Goal: Task Accomplishment & Management: Use online tool/utility

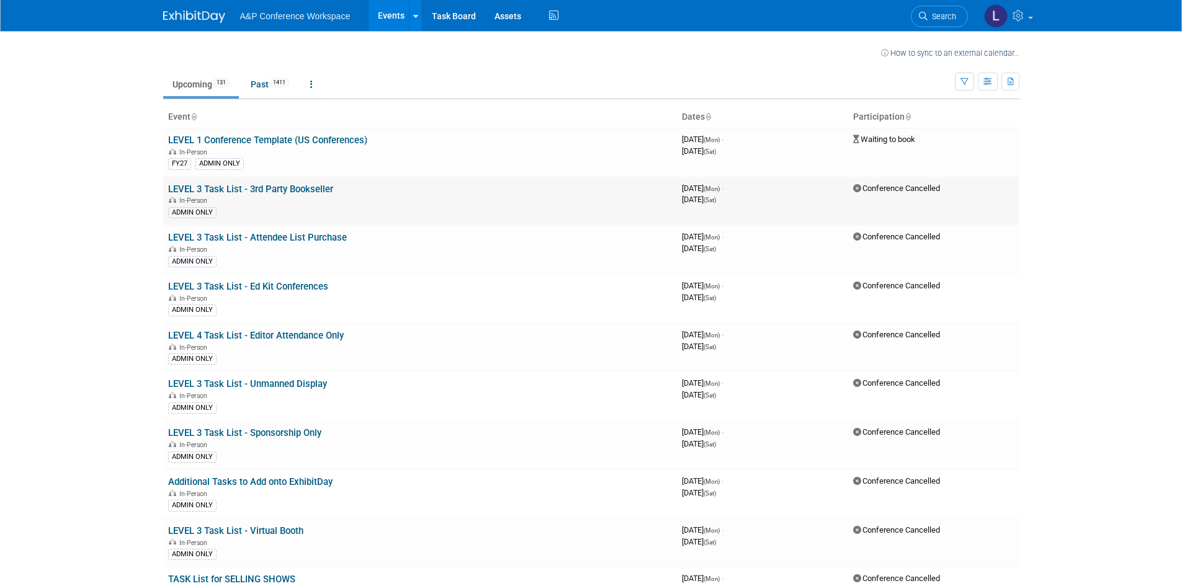
scroll to position [3545, 0]
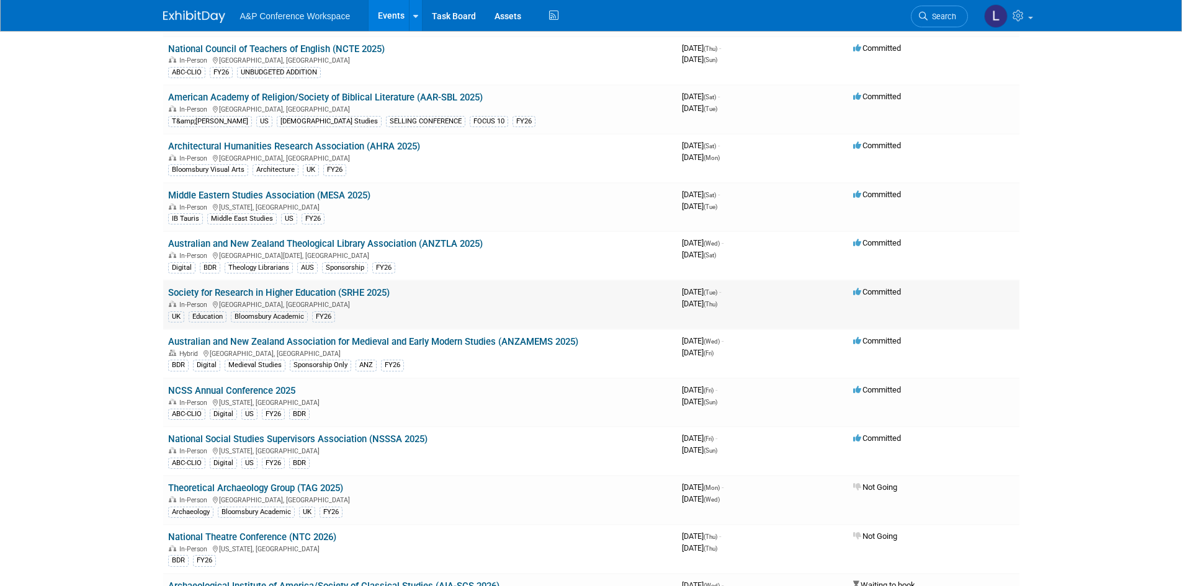
click at [325, 289] on link "Society for Research in Higher Education (SRHE 2025)" at bounding box center [278, 292] width 221 height 11
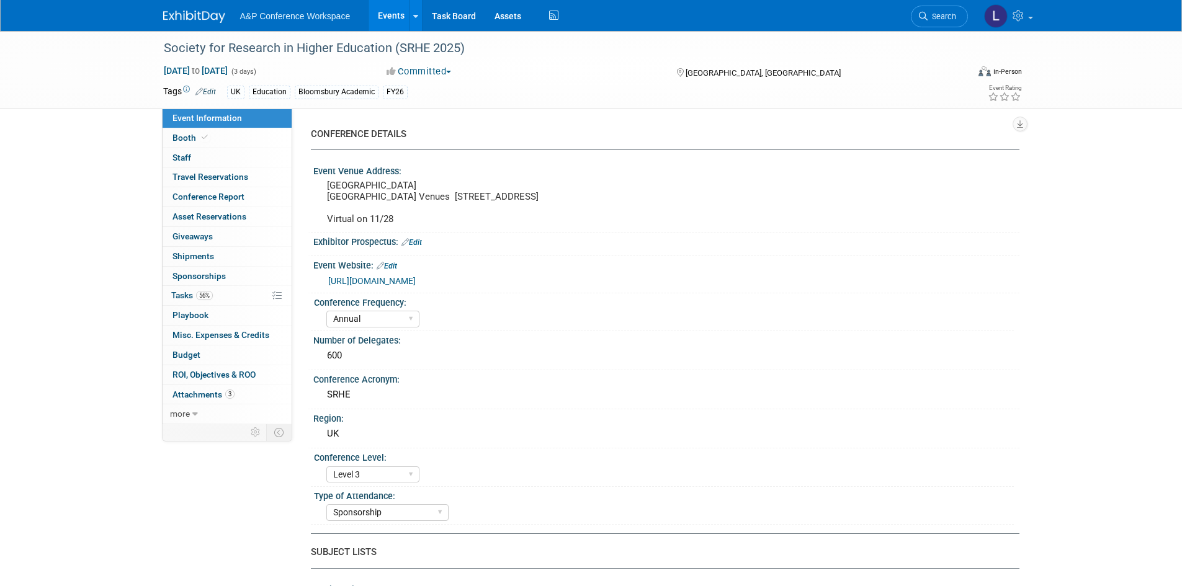
select select "Annual"
select select "Level 3"
select select "Sponsorship"
select select "Education"
select select "Bloomsbury Academic"
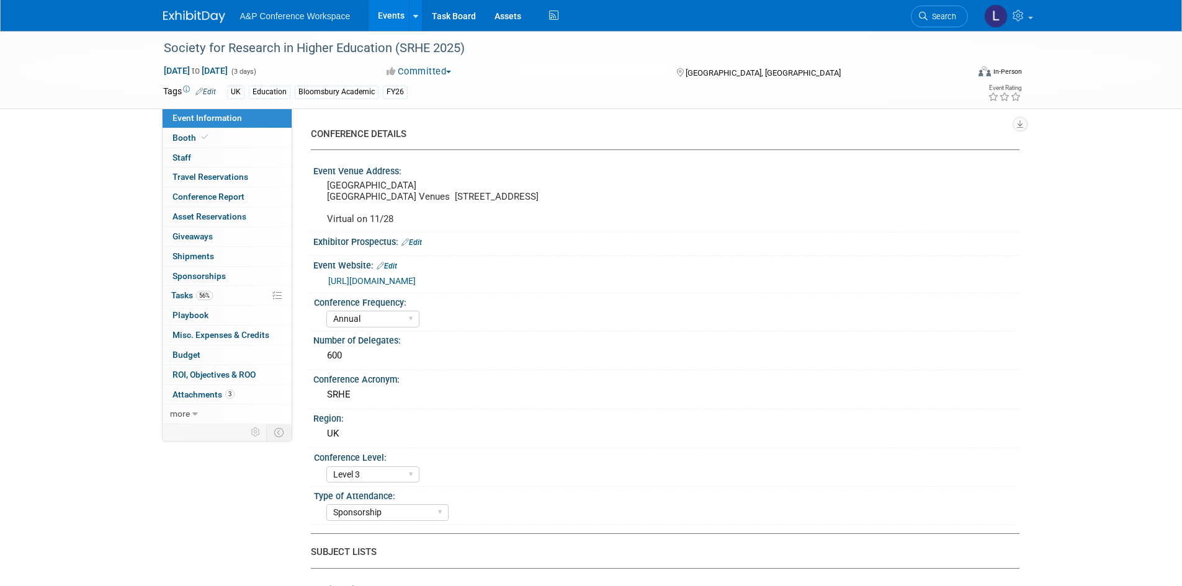
select select "Hannah Siegel"
select select "Lianna Iwanikiw"
select select "Vanessa Taylor-Sharpe"
click at [216, 298] on link "56% Tasks 56%" at bounding box center [227, 295] width 129 height 19
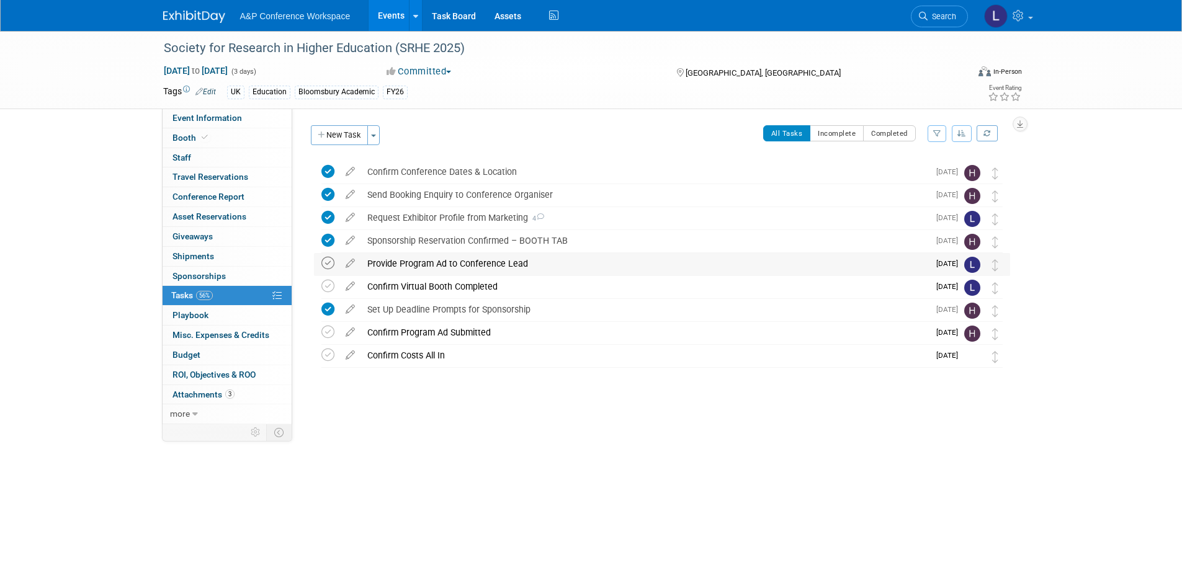
click at [326, 264] on icon at bounding box center [327, 263] width 13 height 13
